Goal: Use online tool/utility

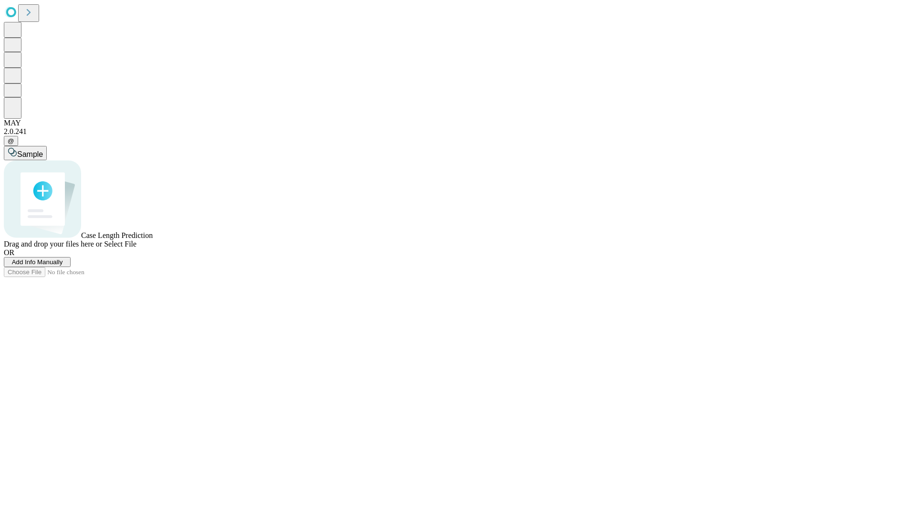
click at [63, 266] on span "Add Info Manually" at bounding box center [37, 261] width 51 height 7
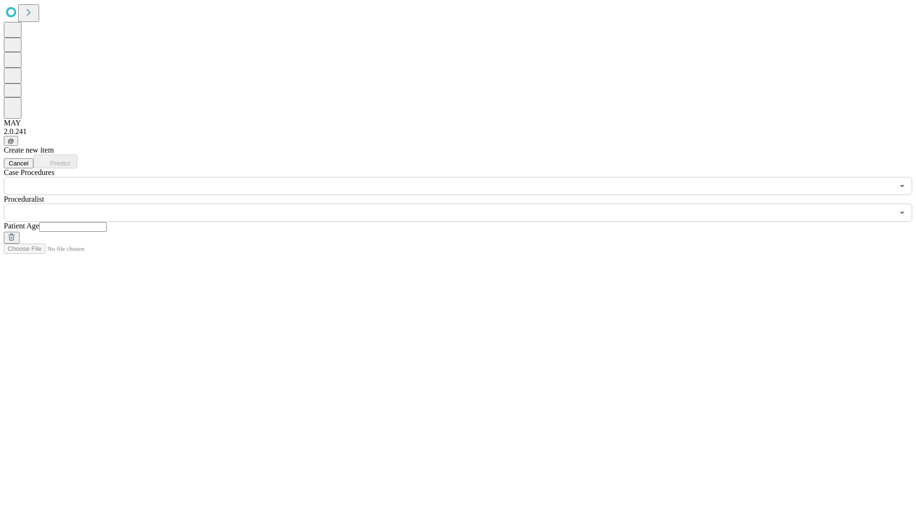
click at [107, 222] on input "text" at bounding box center [73, 227] width 68 height 10
type input "**"
click at [465, 204] on input "text" at bounding box center [448, 213] width 889 height 18
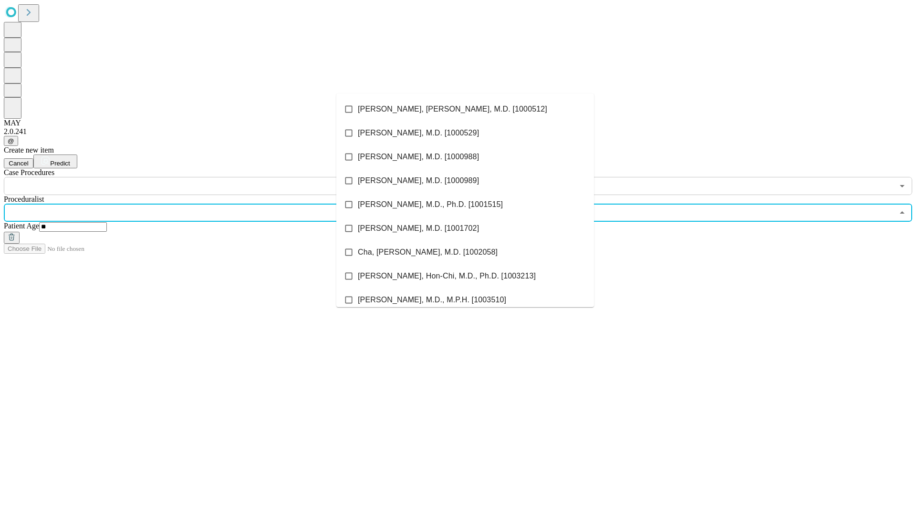
click at [465, 109] on li "[PERSON_NAME], [PERSON_NAME], M.D. [1000512]" at bounding box center [465, 109] width 258 height 24
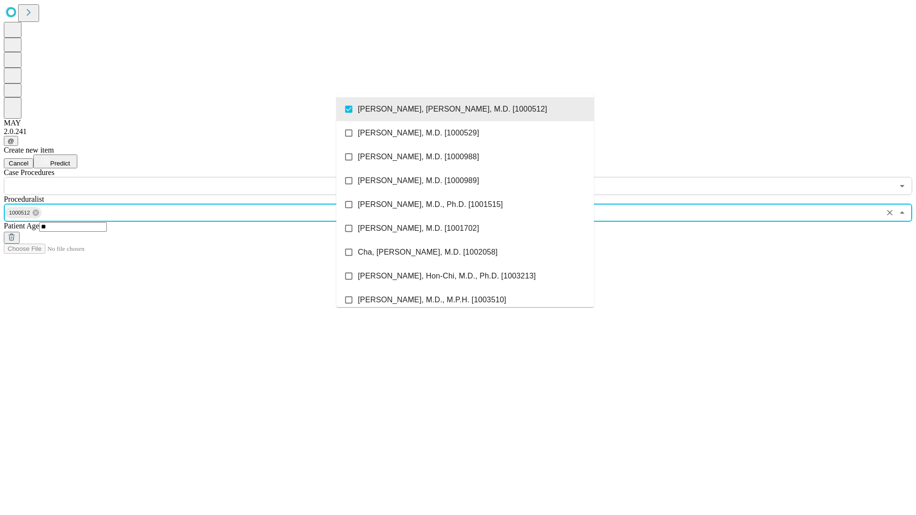
click at [200, 177] on input "text" at bounding box center [448, 186] width 889 height 18
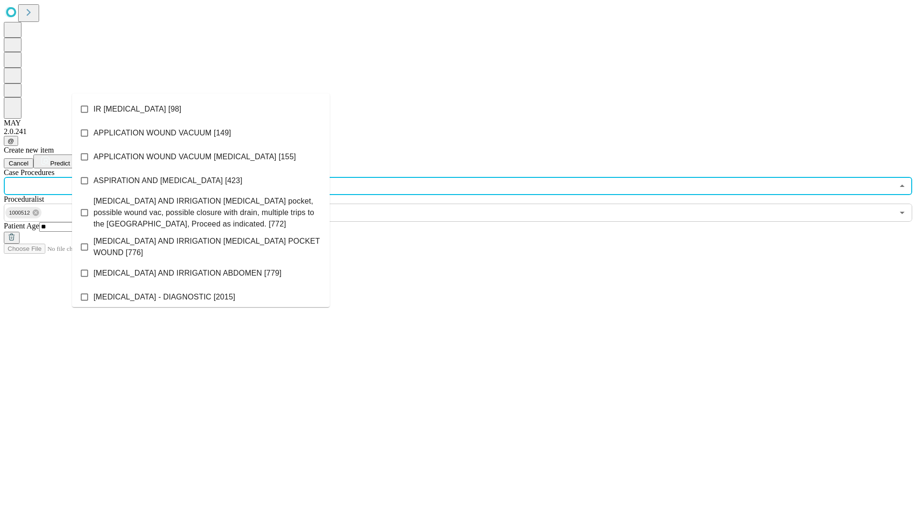
click at [201, 109] on li "IR [MEDICAL_DATA] [98]" at bounding box center [201, 109] width 258 height 24
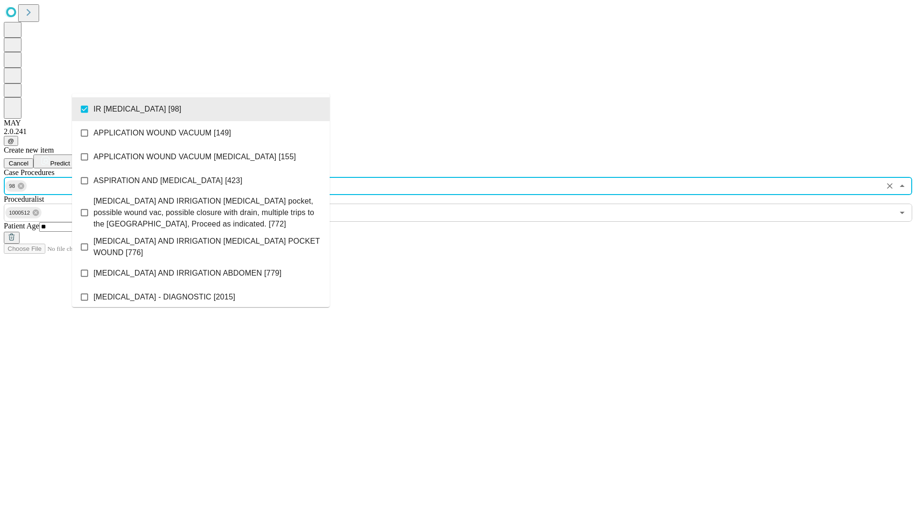
click at [70, 160] on span "Predict" at bounding box center [60, 163] width 20 height 7
